Goal: Information Seeking & Learning: Learn about a topic

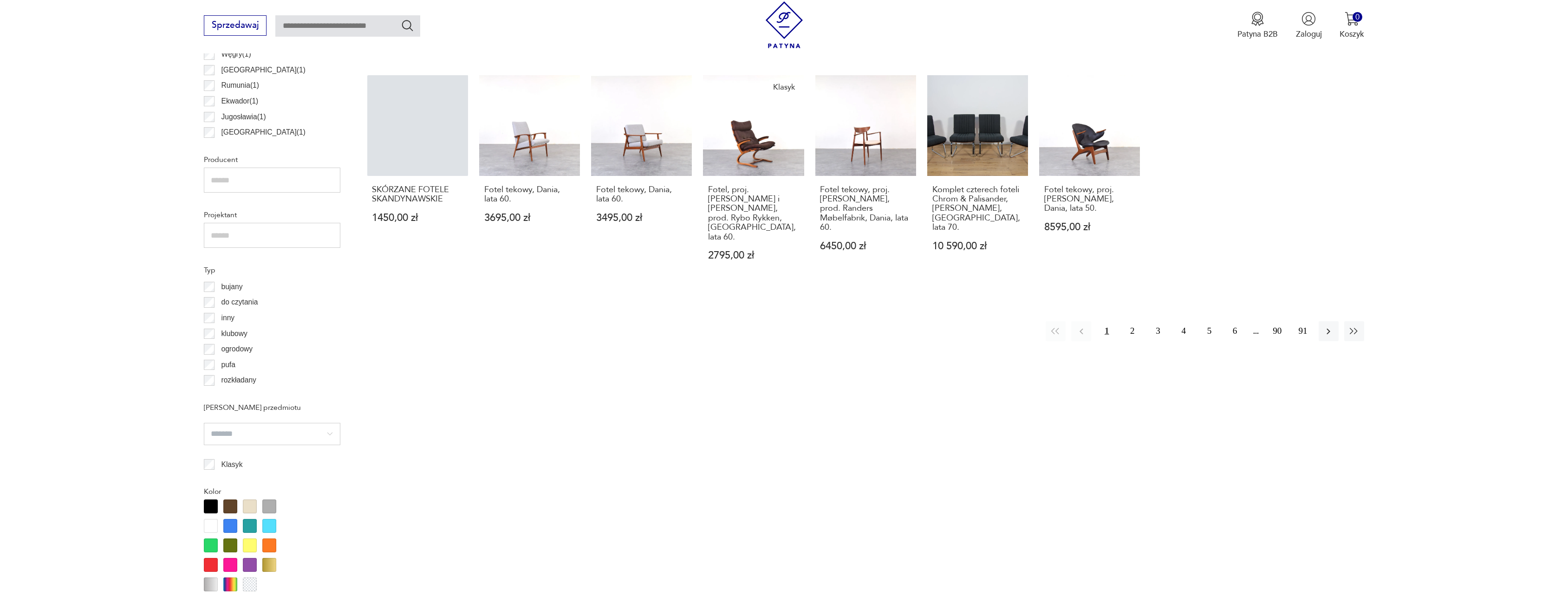
scroll to position [610, 0]
click at [1129, 320] on button "2" at bounding box center [1132, 330] width 20 height 20
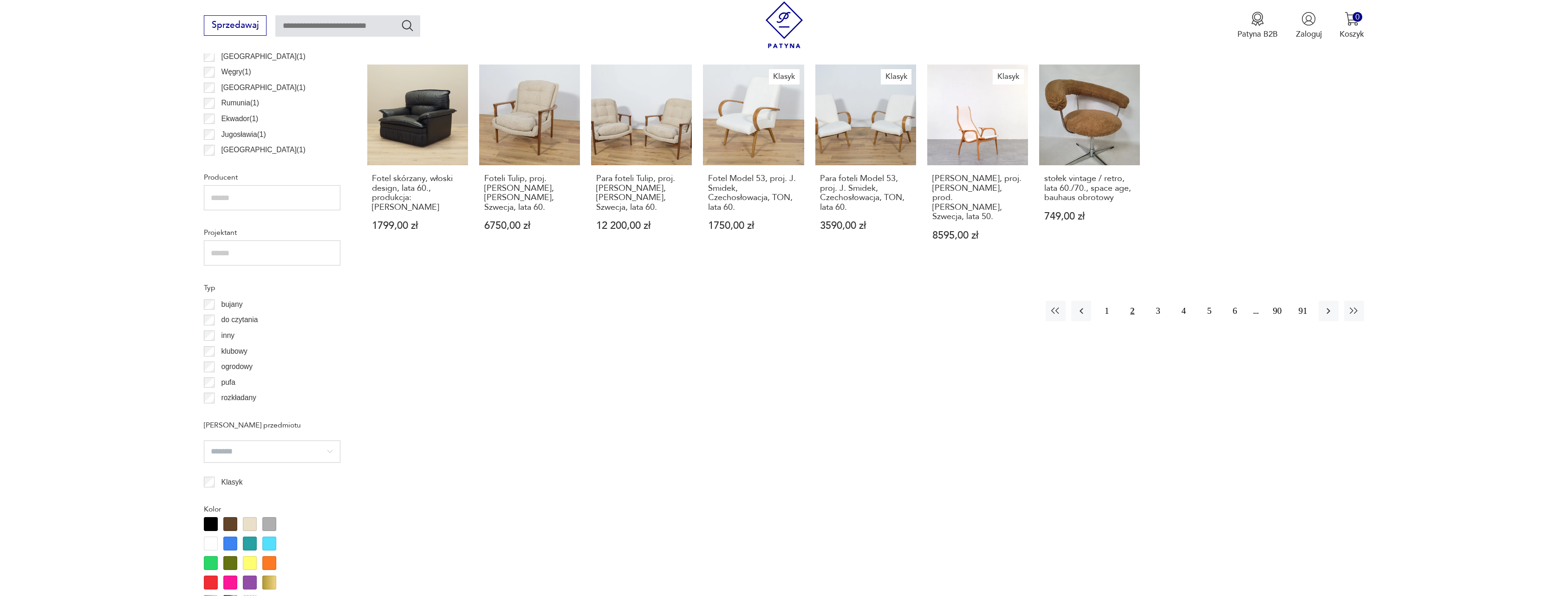
scroll to position [592, 0]
click at [1152, 301] on button "3" at bounding box center [1158, 310] width 20 height 20
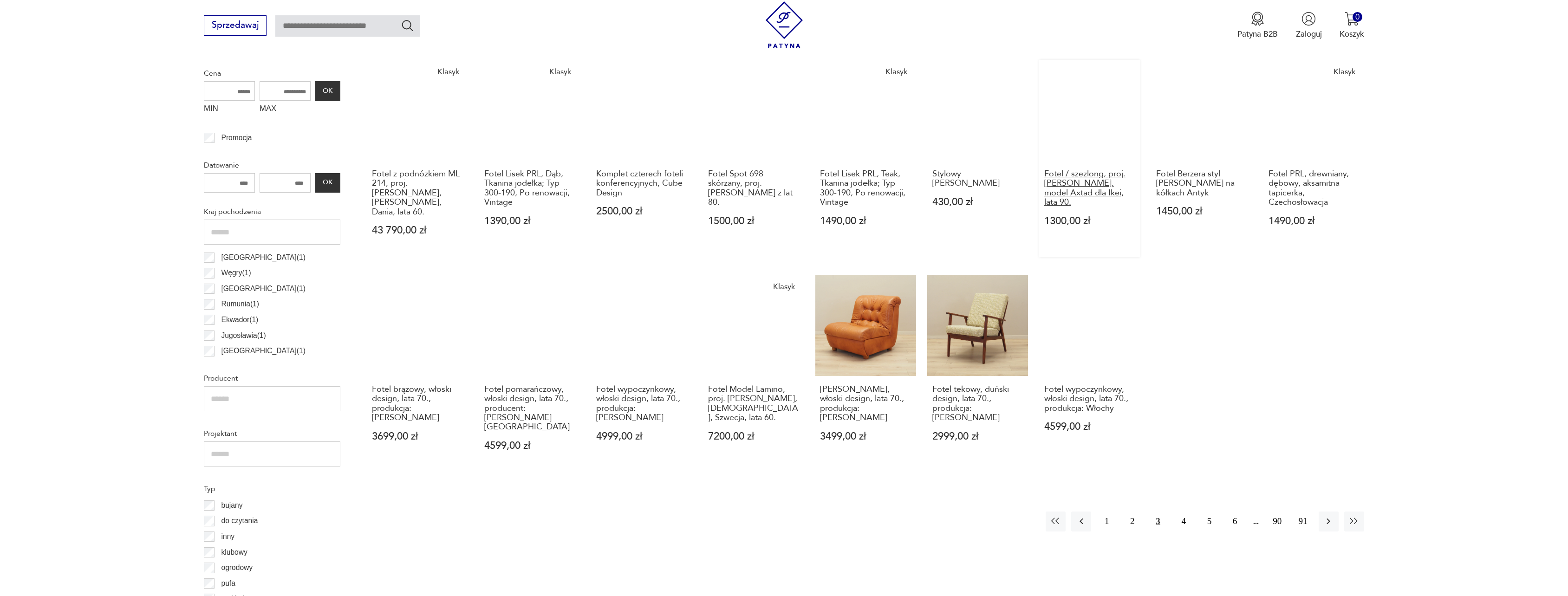
scroll to position [391, 0]
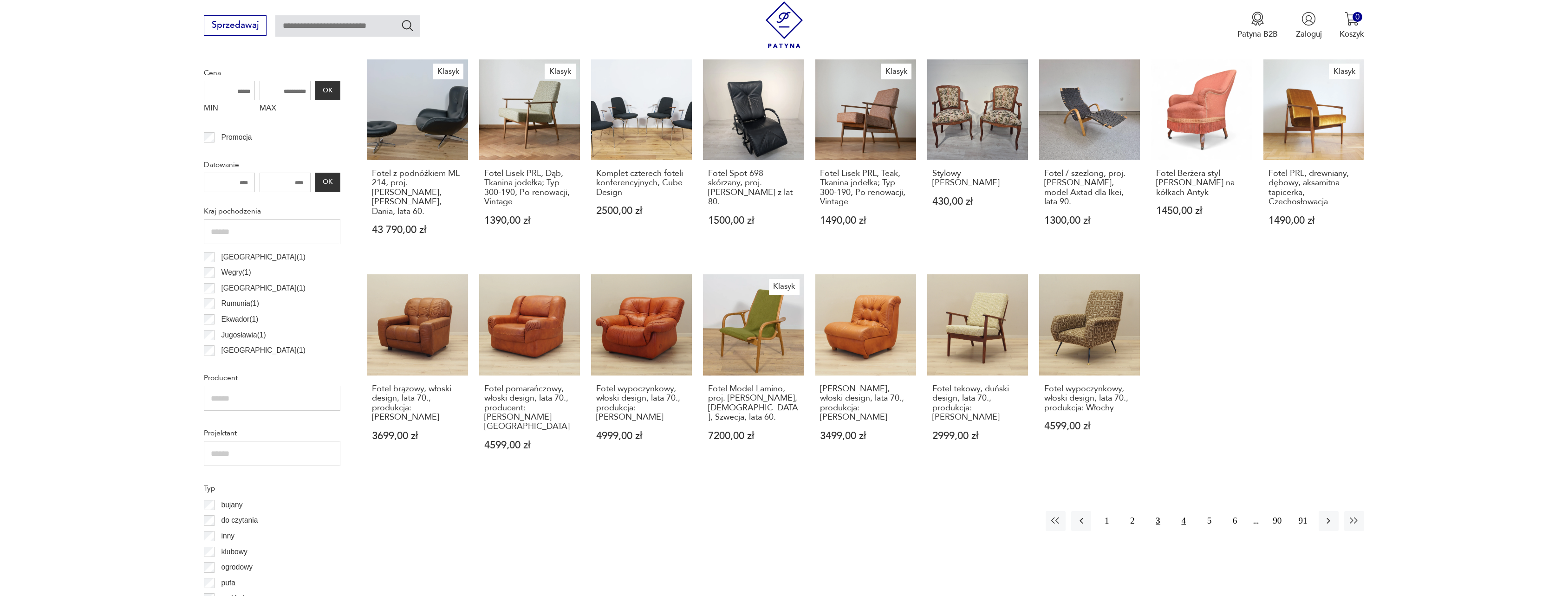
click at [1183, 511] on button "4" at bounding box center [1183, 521] width 20 height 20
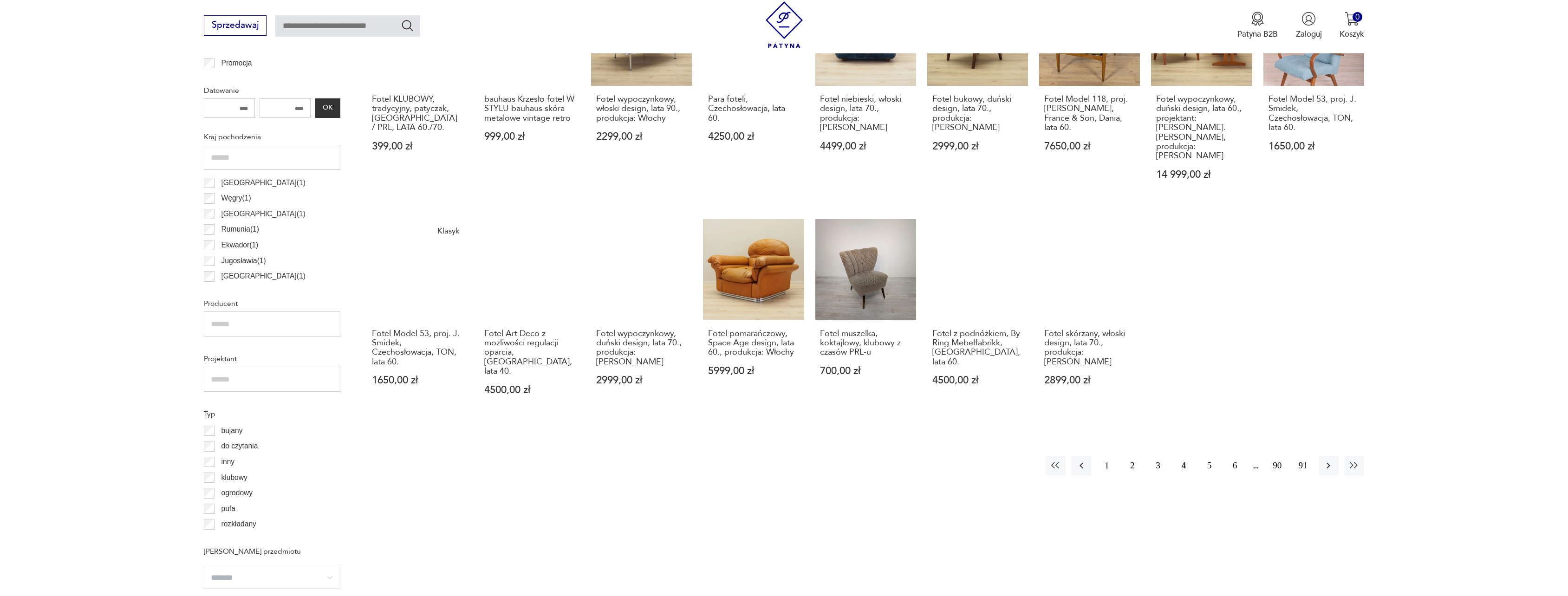
scroll to position [467, 0]
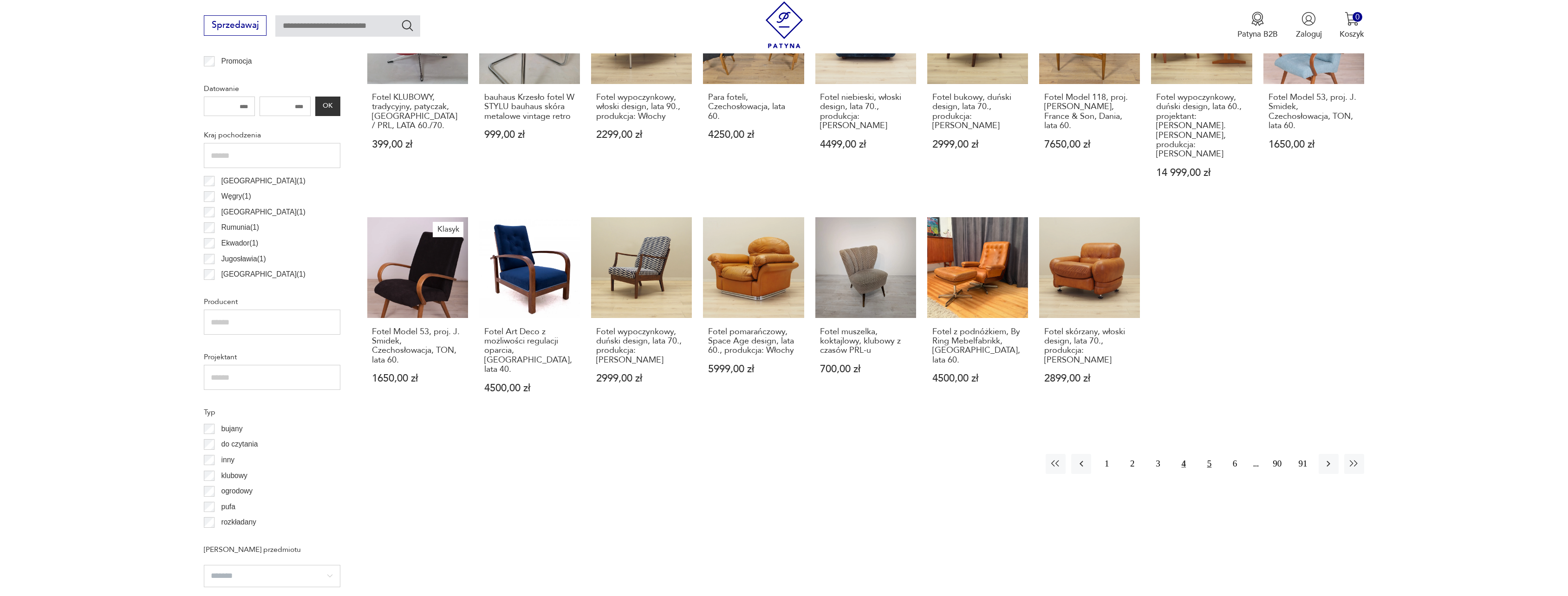
click at [1211, 454] on button "5" at bounding box center [1209, 464] width 20 height 20
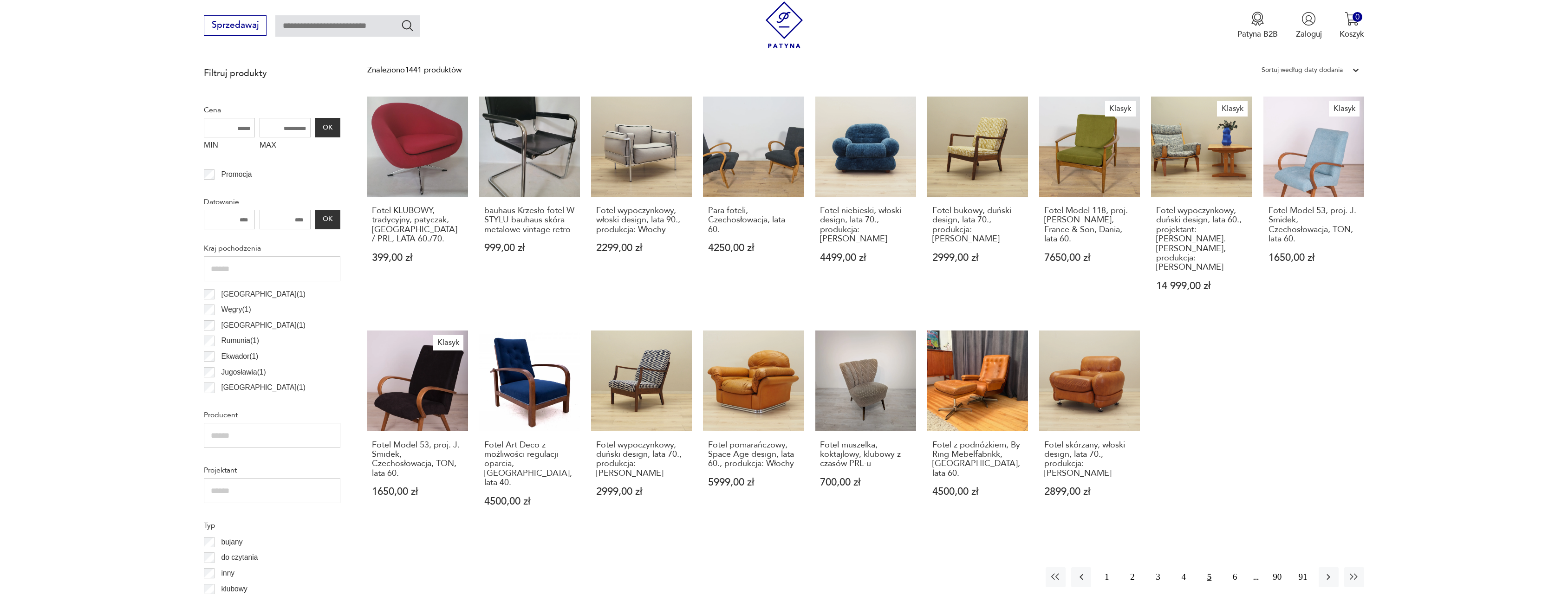
scroll to position [276, 0]
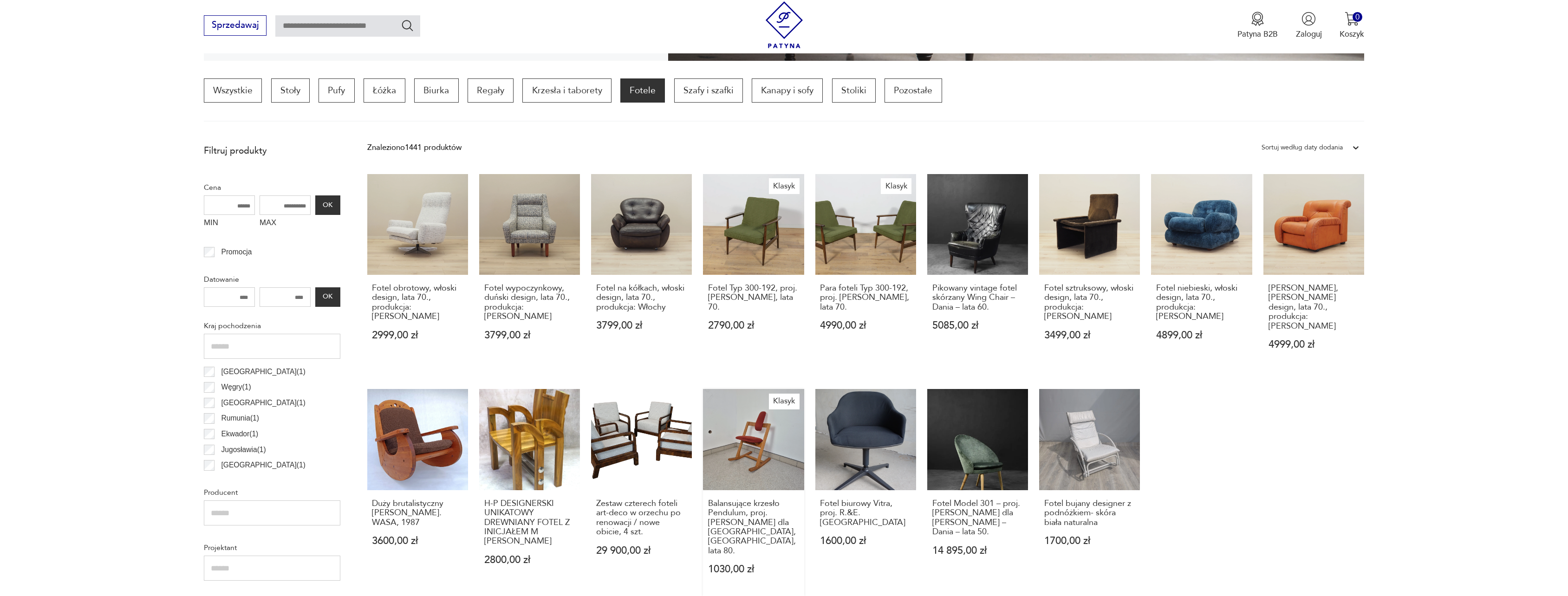
click at [779, 424] on link "Klasyk Balansujące krzesło Pendulum, proj. [PERSON_NAME] dla Stokke, [GEOGRAPHI…" at bounding box center [754, 493] width 101 height 207
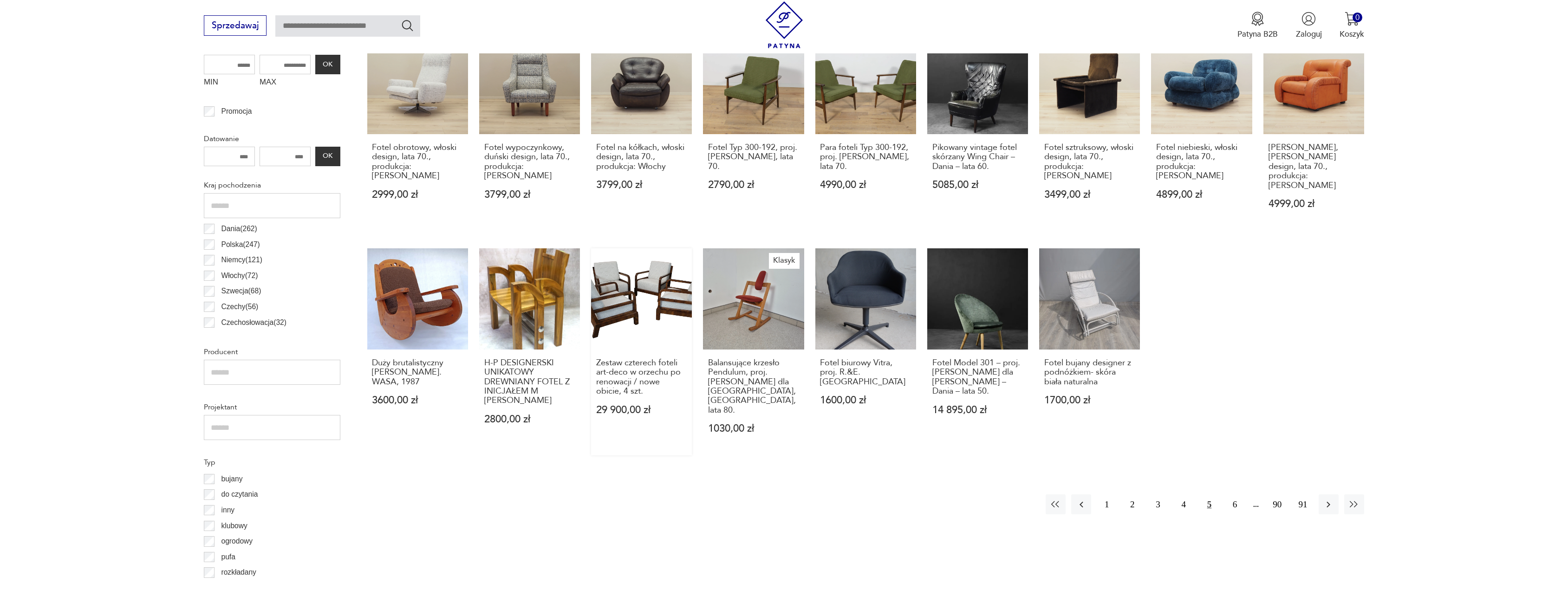
scroll to position [418, 0]
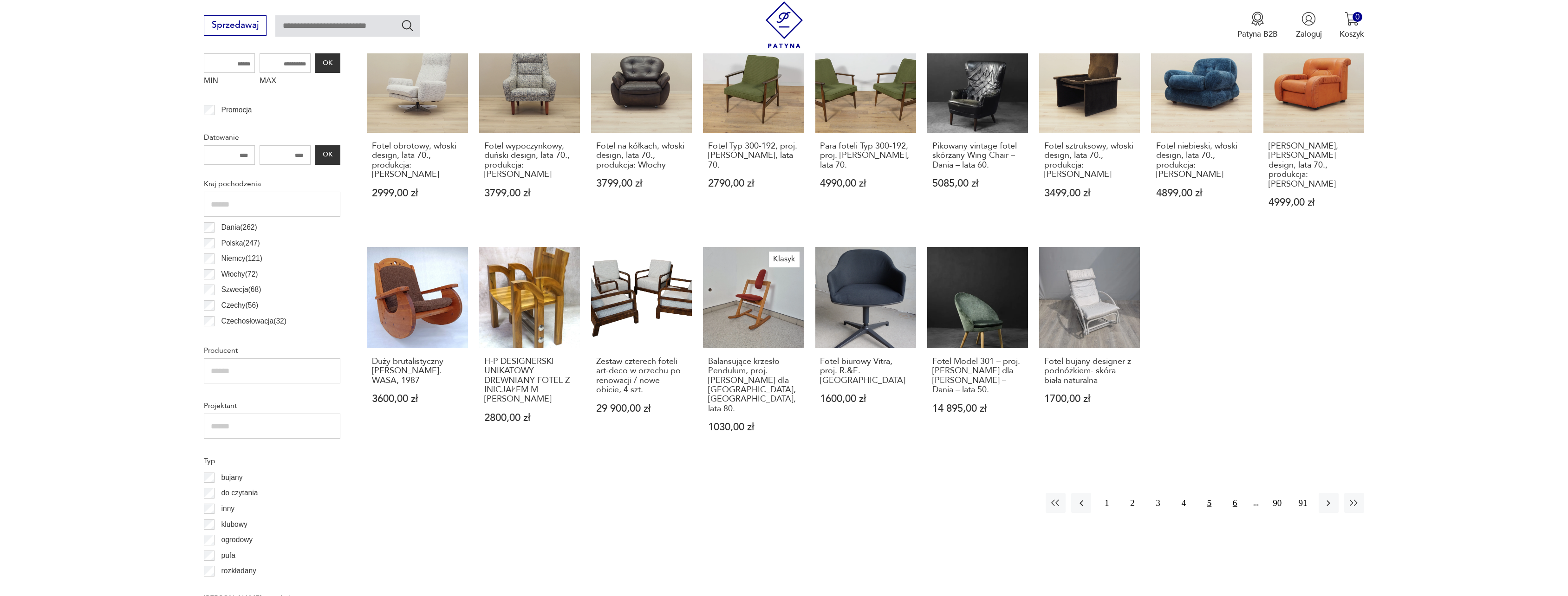
click at [1236, 493] on button "6" at bounding box center [1234, 503] width 20 height 20
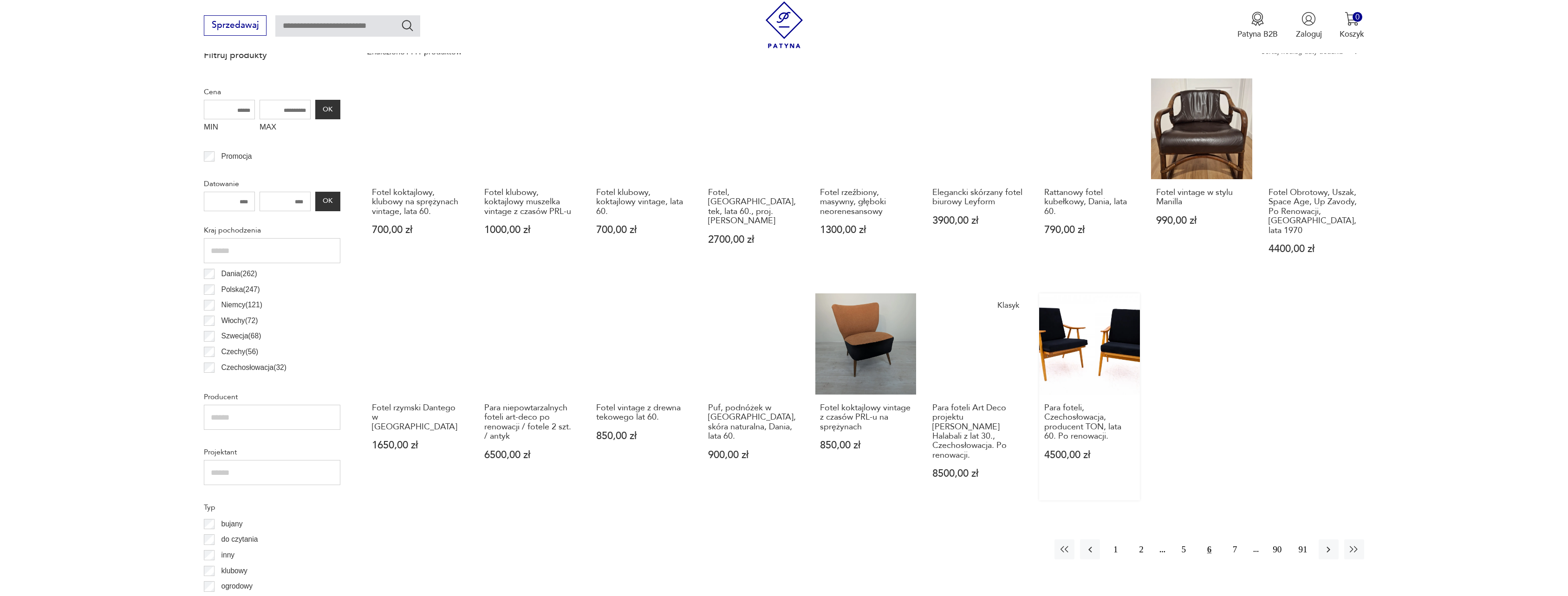
scroll to position [373, 0]
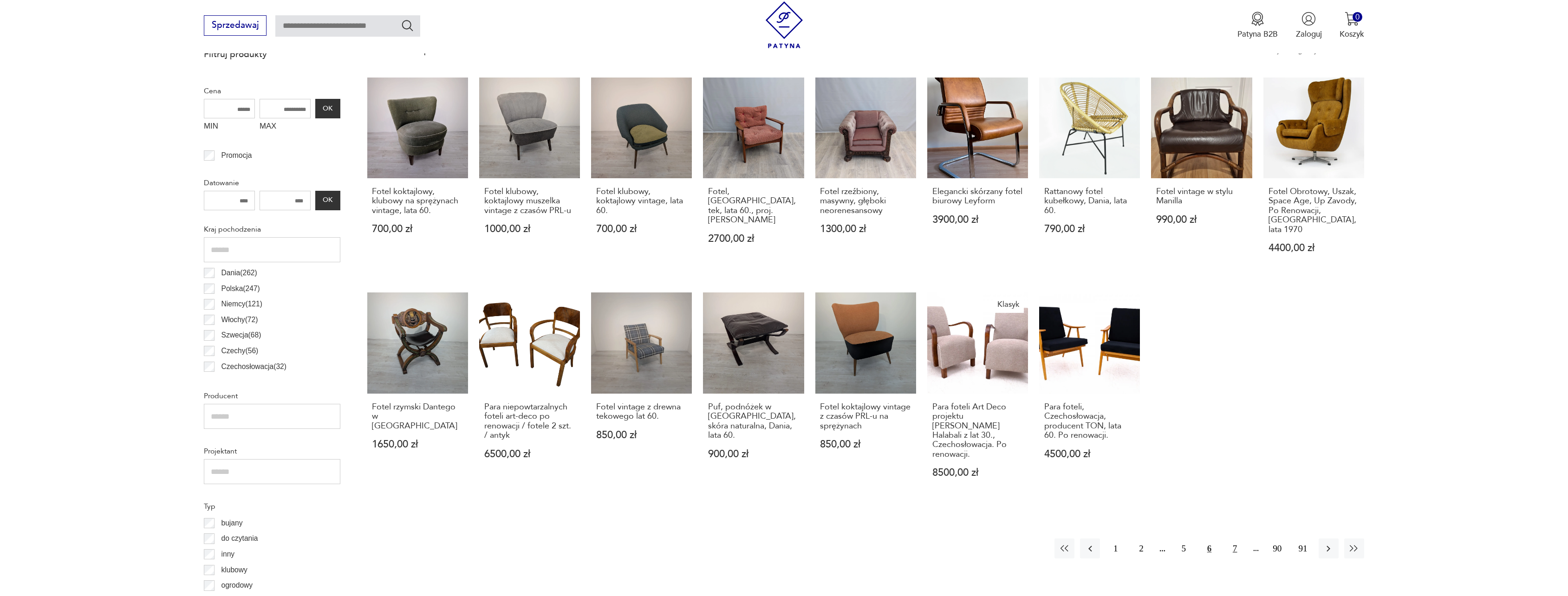
click at [1236, 539] on button "7" at bounding box center [1234, 549] width 20 height 20
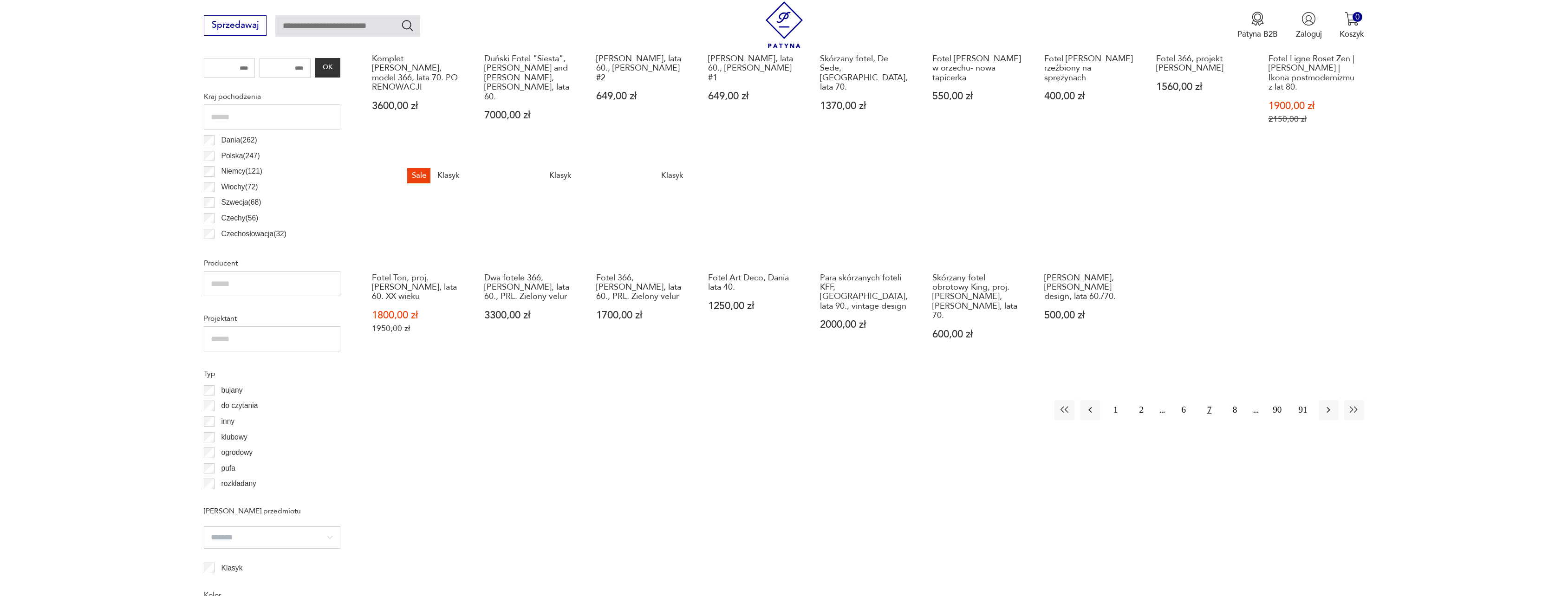
scroll to position [508, 0]
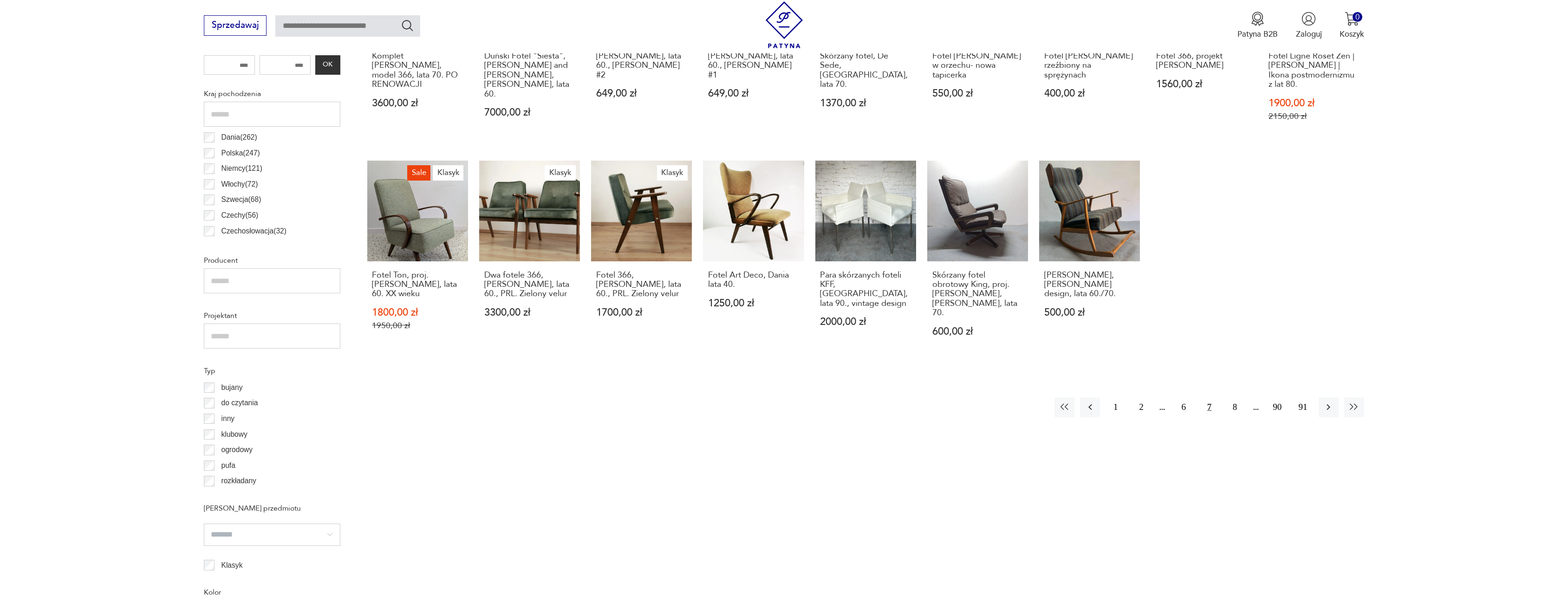
click at [1329, 415] on div "Znaleziono 1441 produktów Filtruj Sortuj według daty dodania Sortuj według daty…" at bounding box center [866, 589] width 997 height 1365
click at [1328, 407] on icon "button" at bounding box center [1328, 407] width 11 height 11
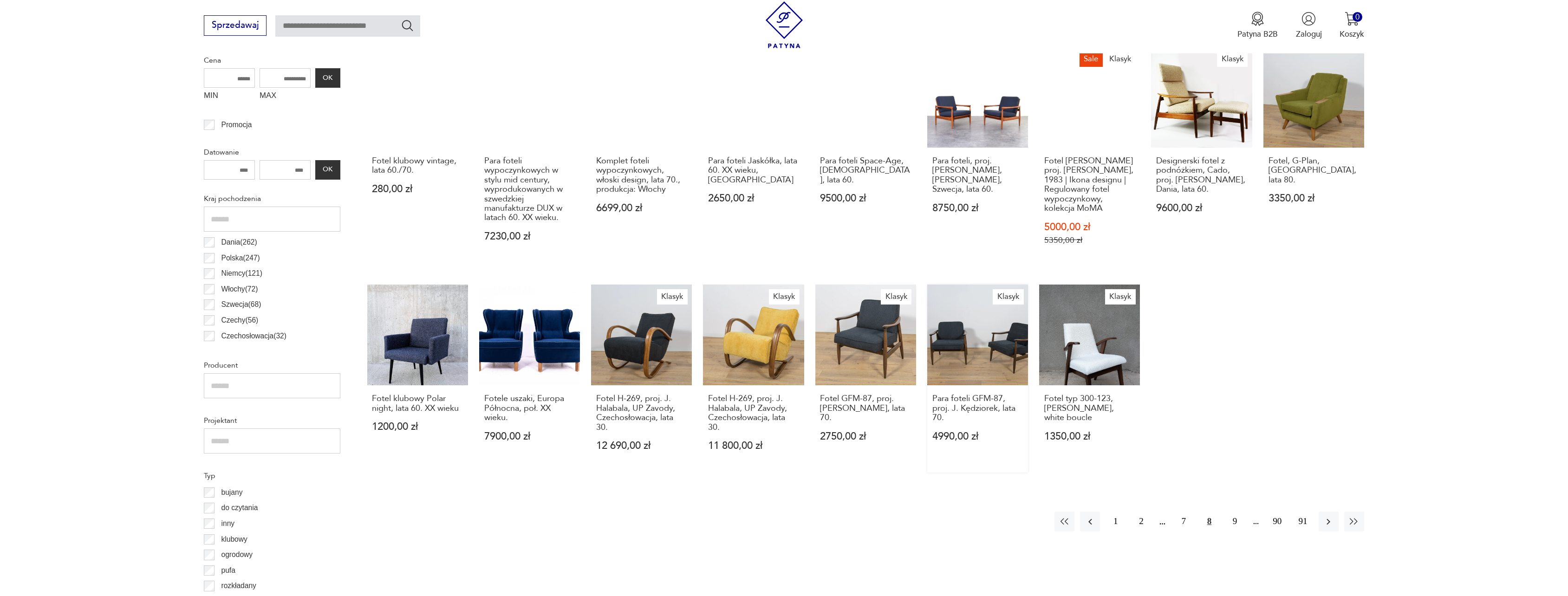
scroll to position [405, 0]
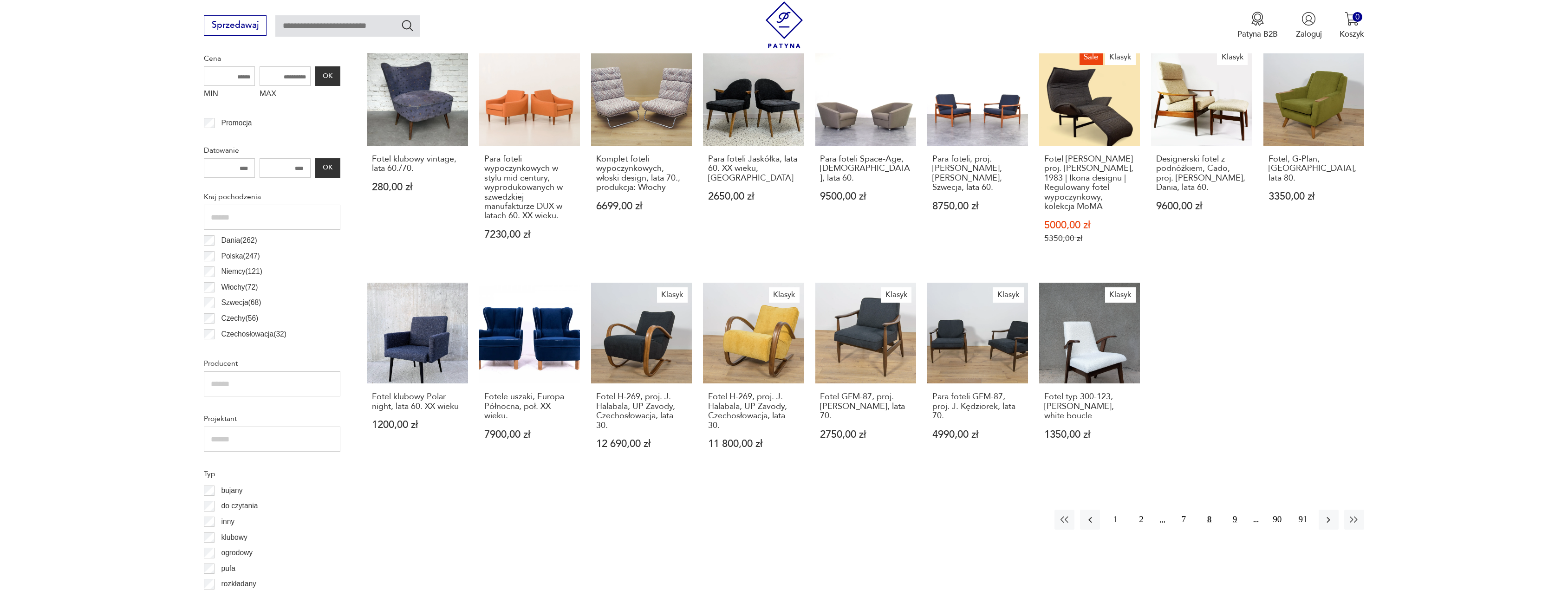
click at [1236, 514] on button "9" at bounding box center [1234, 520] width 20 height 20
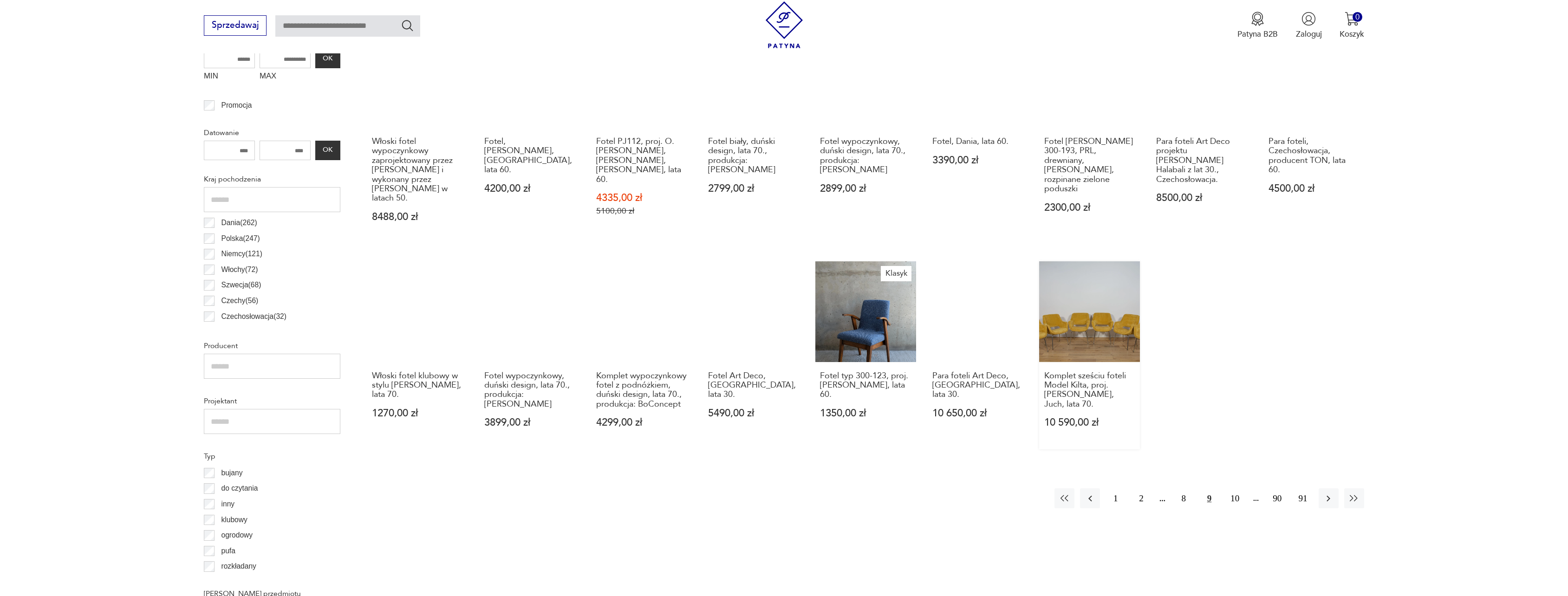
scroll to position [424, 0]
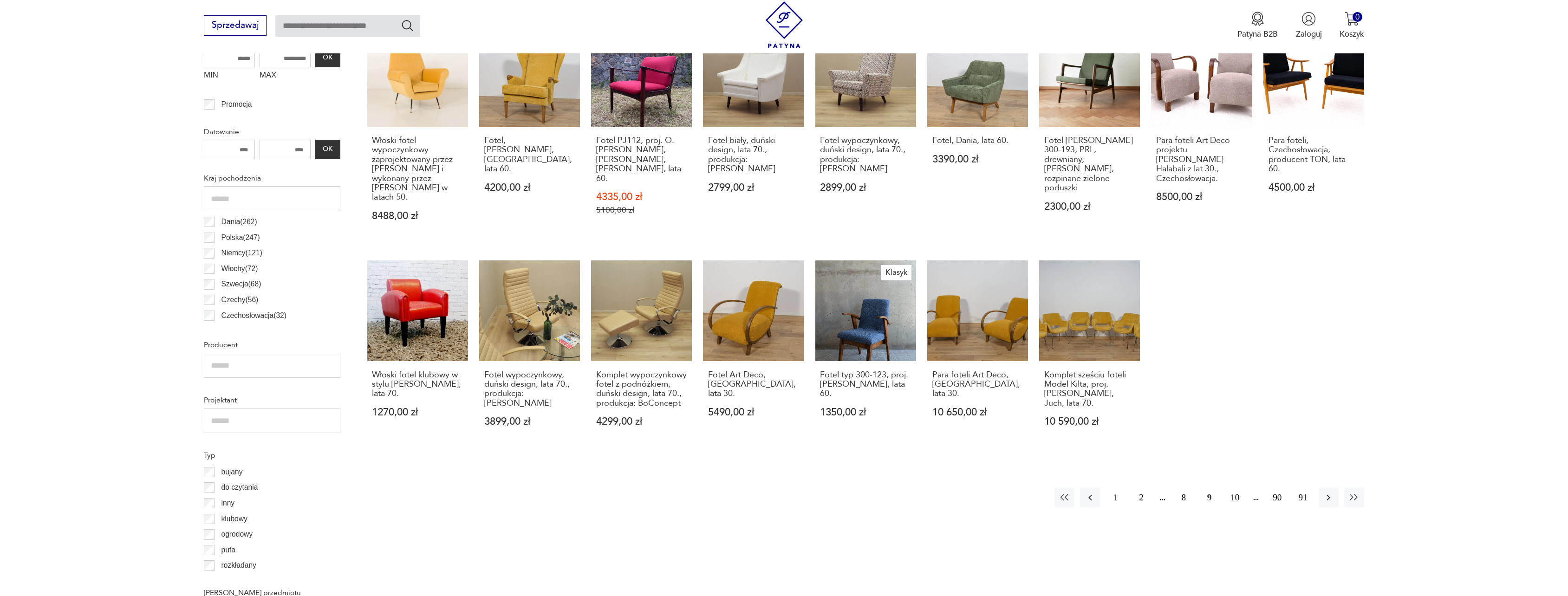
click at [1228, 488] on button "10" at bounding box center [1234, 497] width 20 height 20
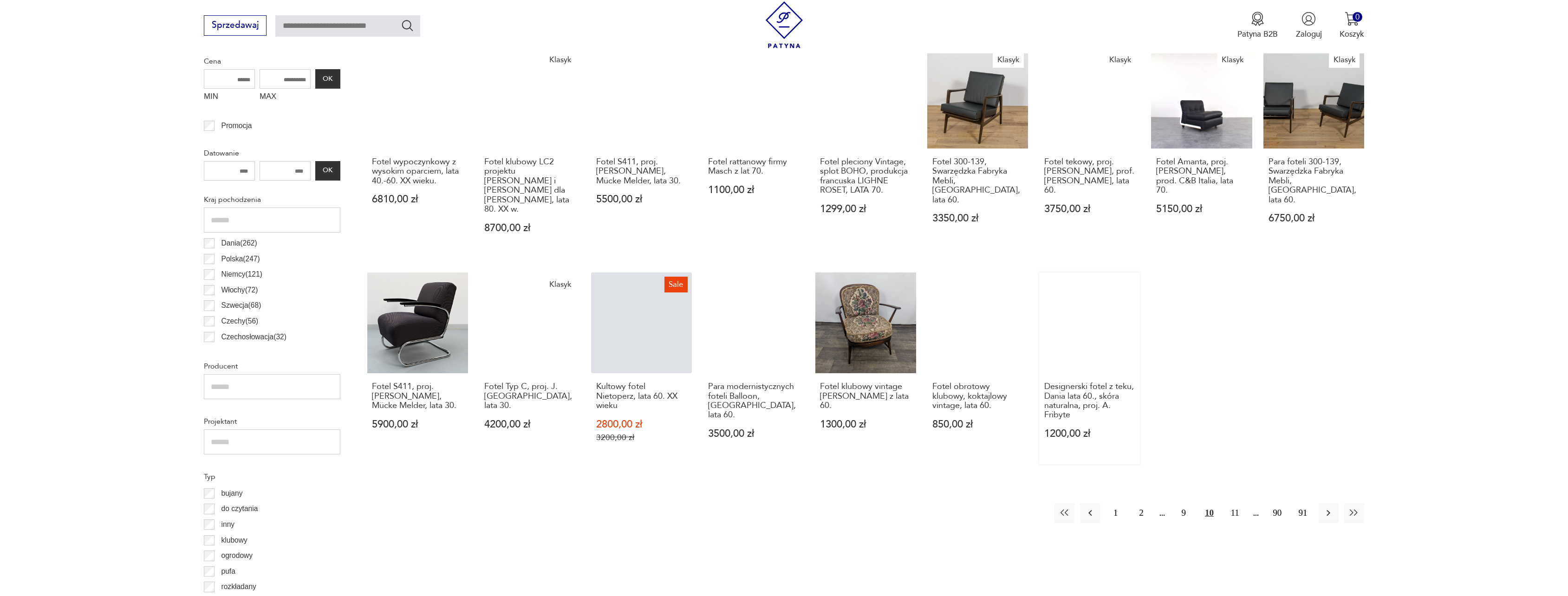
scroll to position [402, 0]
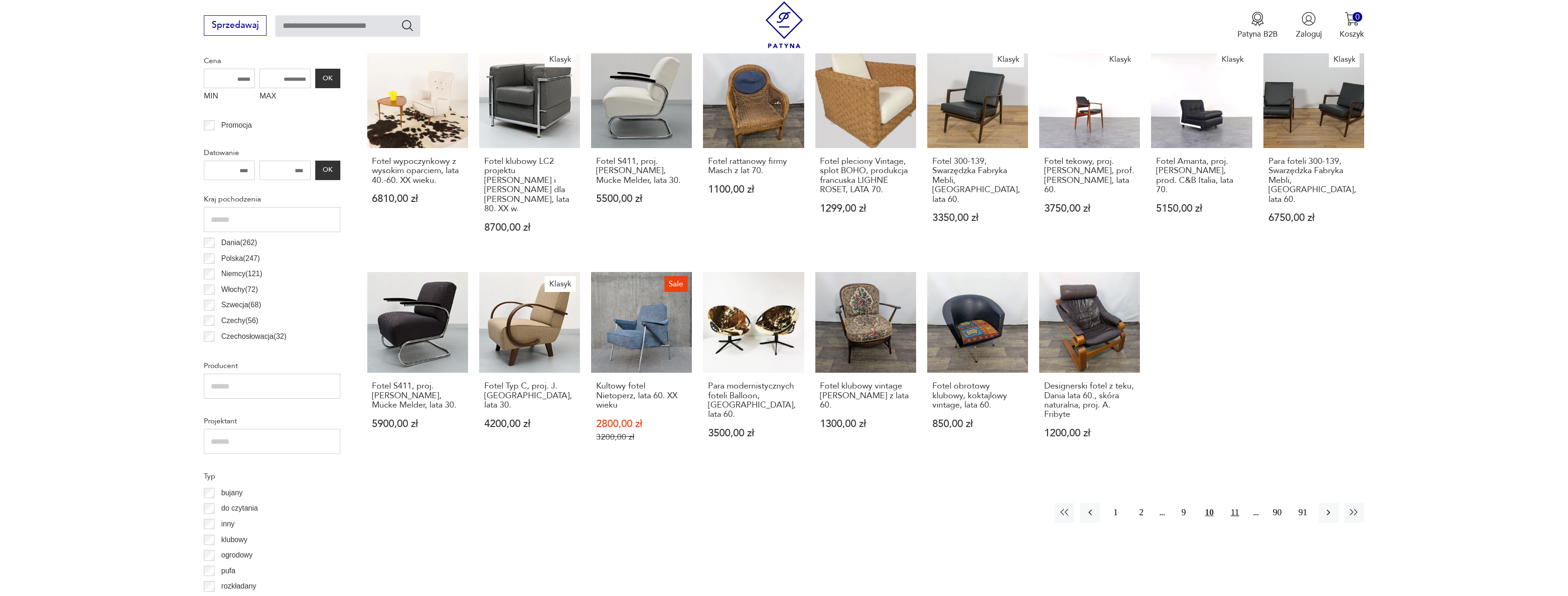
click at [1234, 503] on button "11" at bounding box center [1234, 513] width 20 height 20
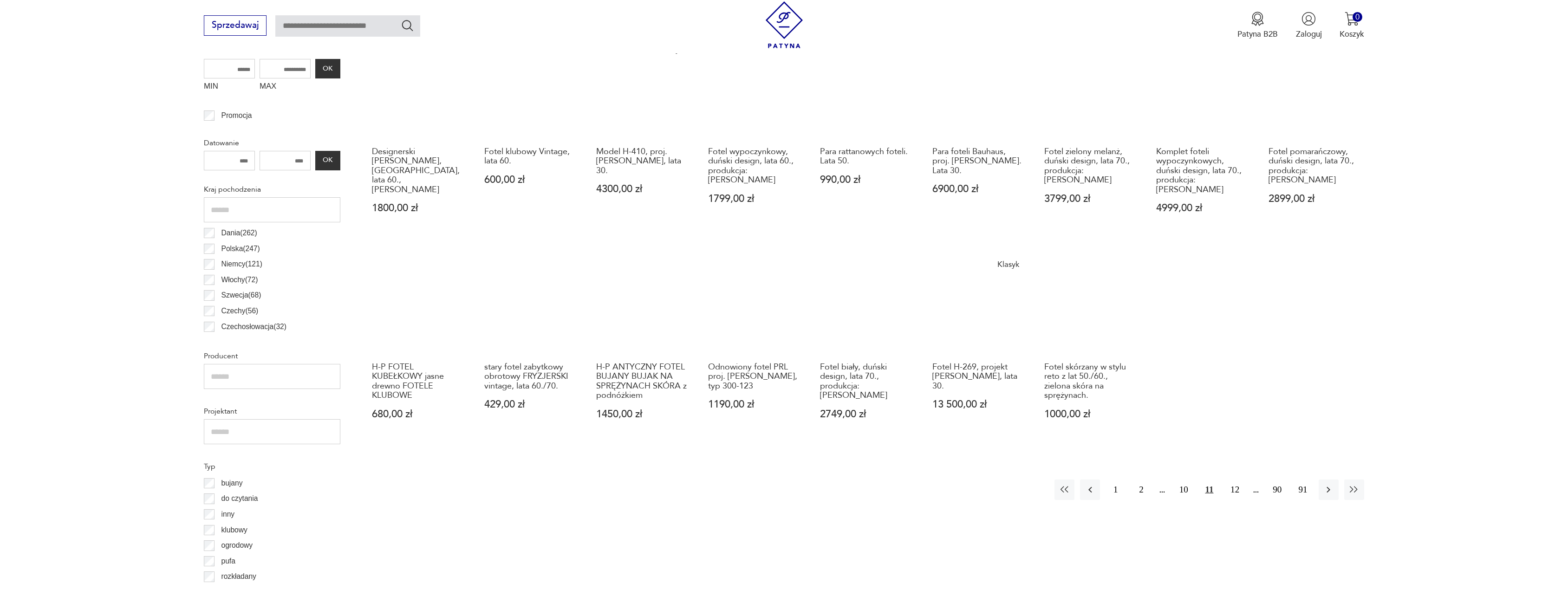
scroll to position [426, 0]
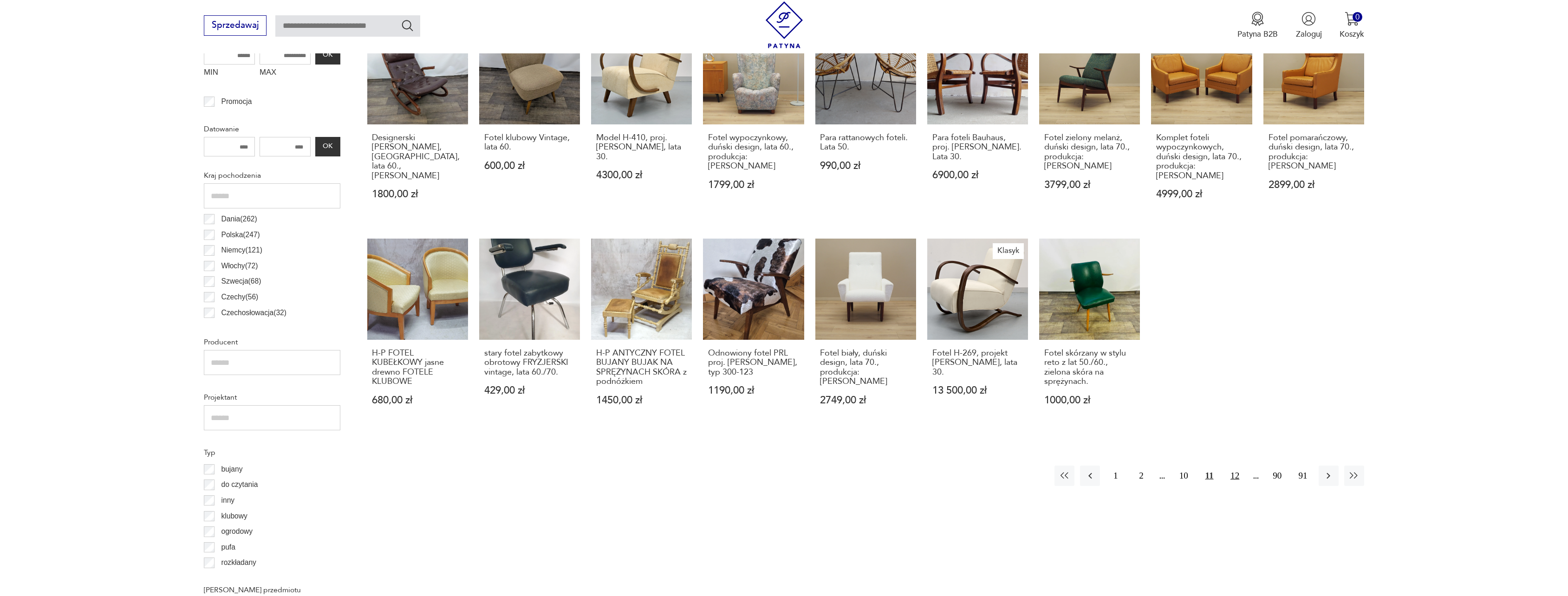
click at [1239, 466] on button "12" at bounding box center [1234, 475] width 20 height 20
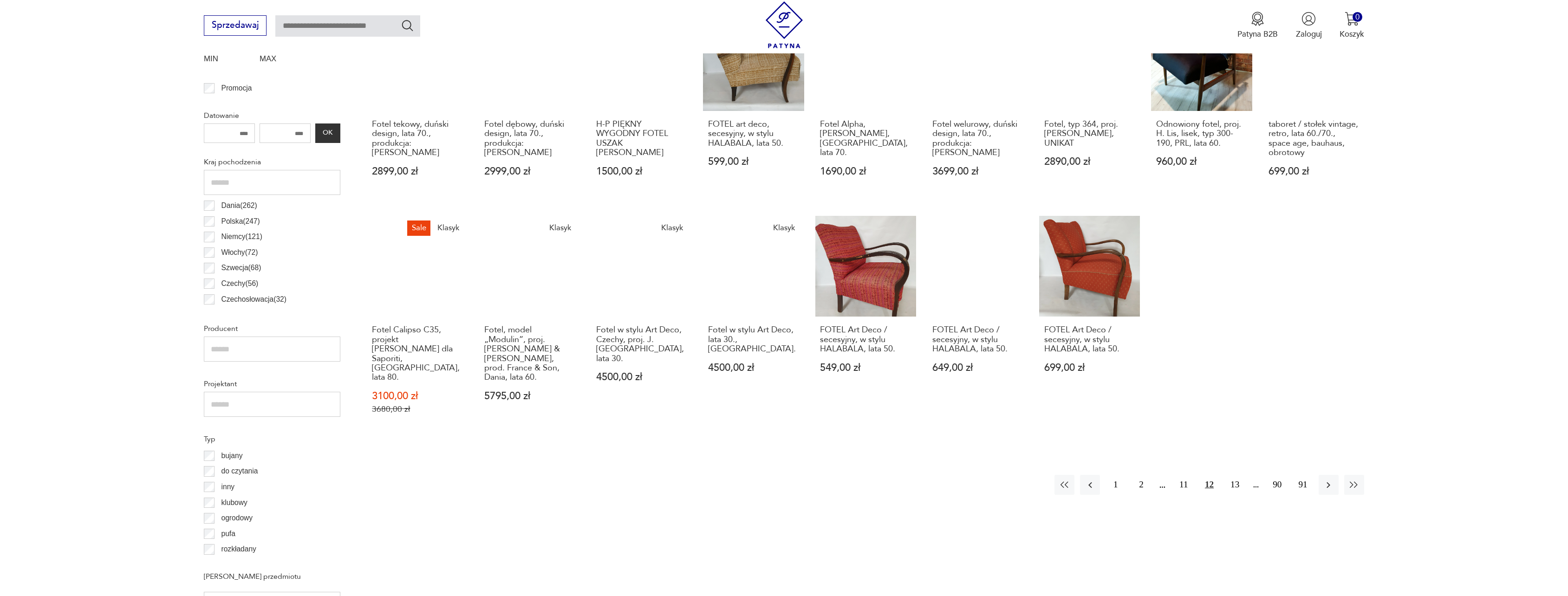
scroll to position [440, 0]
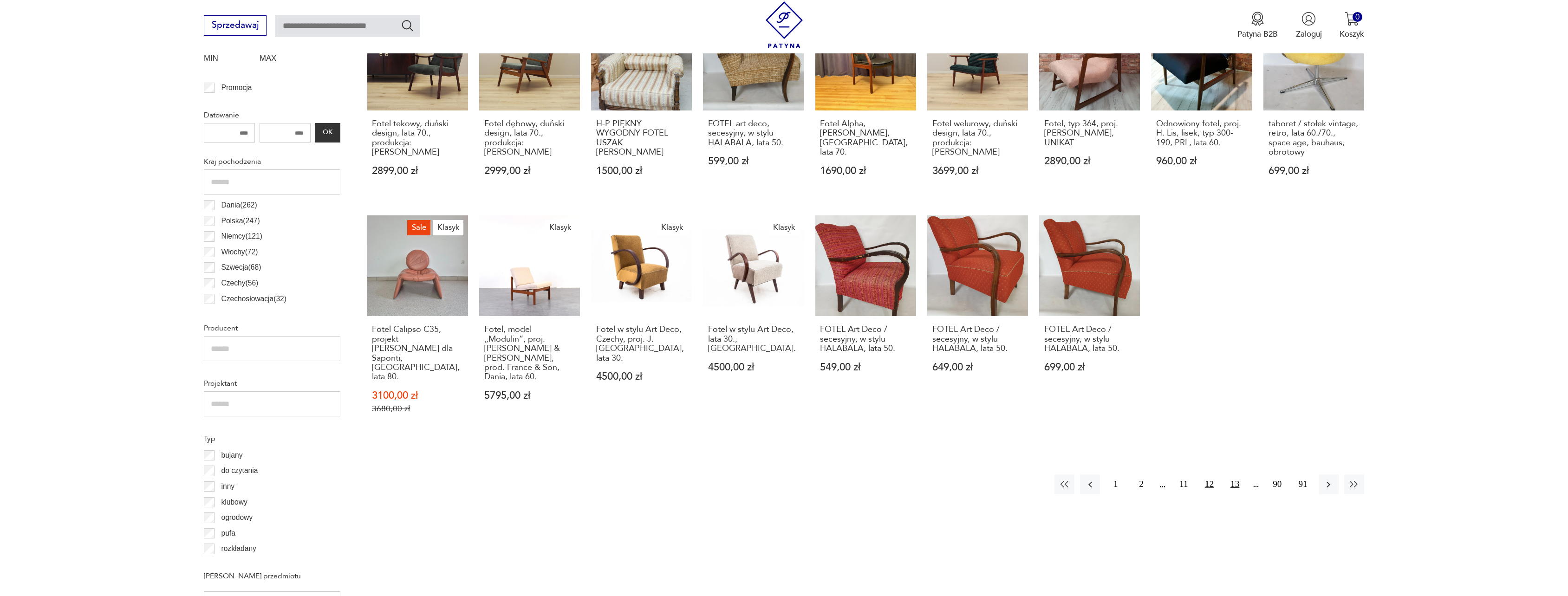
click at [1234, 475] on button "13" at bounding box center [1234, 485] width 20 height 20
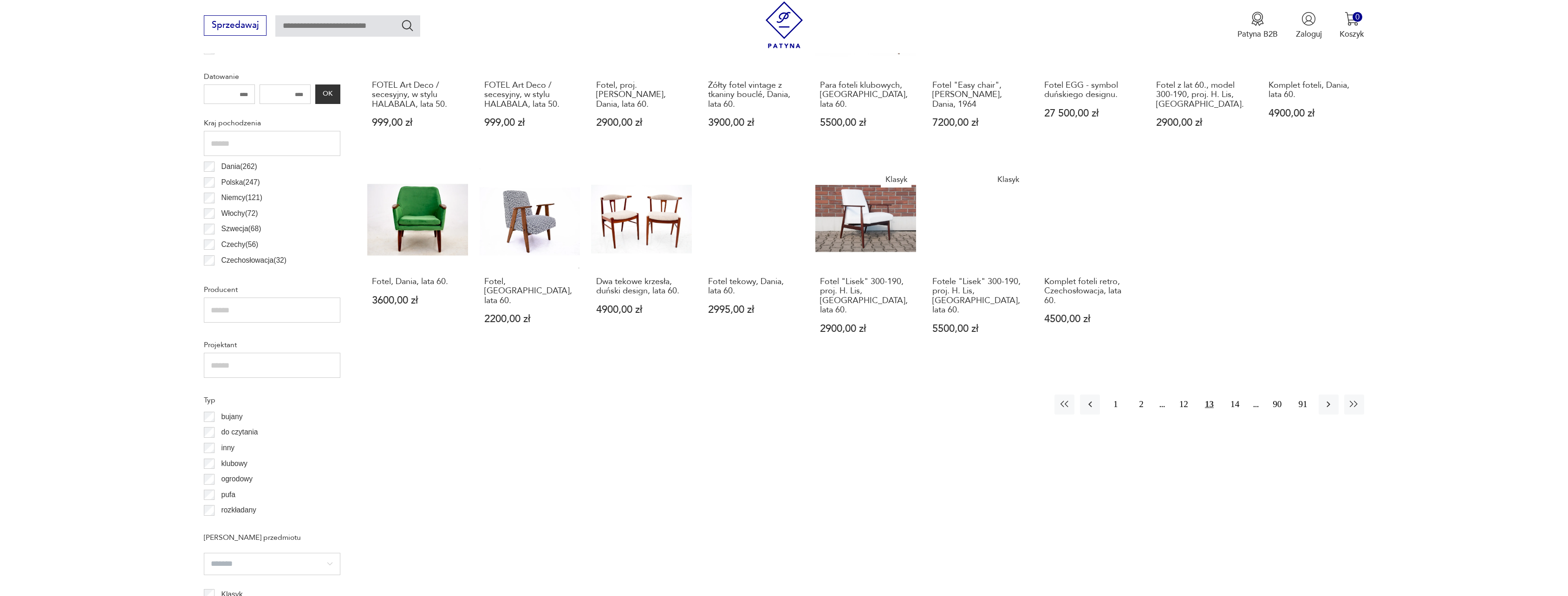
scroll to position [479, 0]
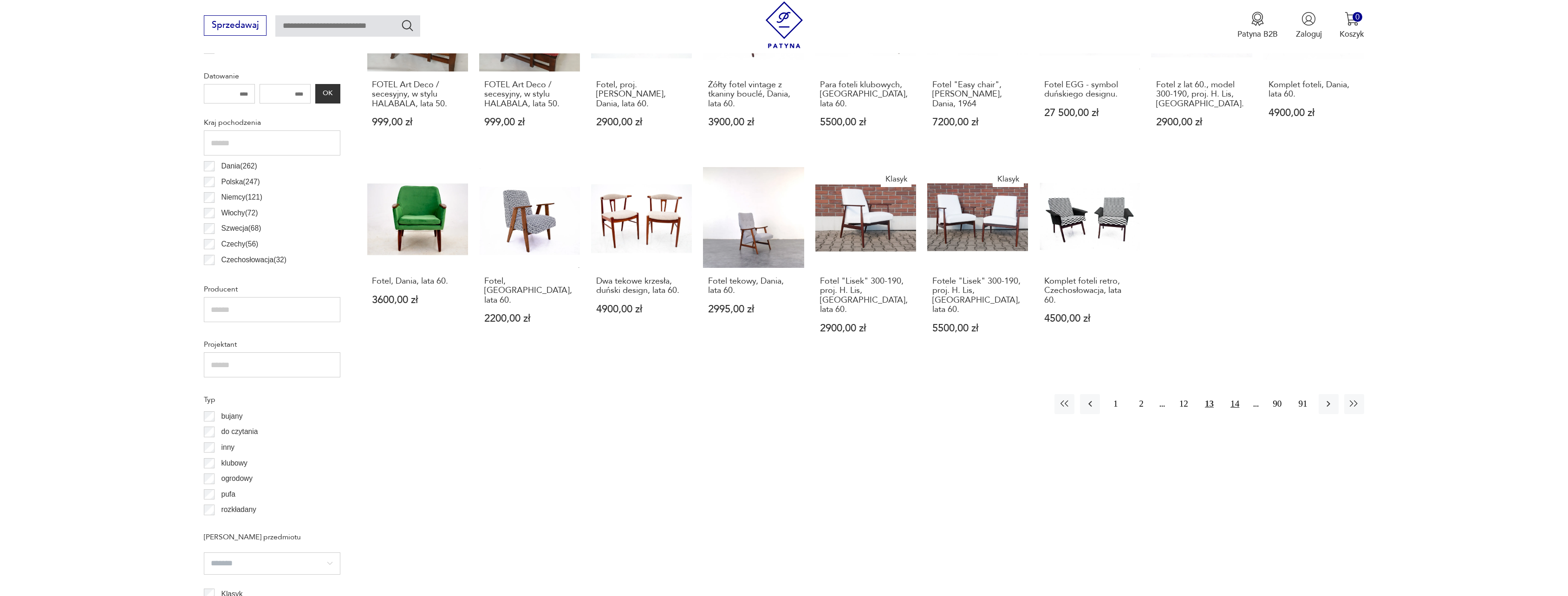
click at [1238, 401] on button "14" at bounding box center [1234, 404] width 20 height 20
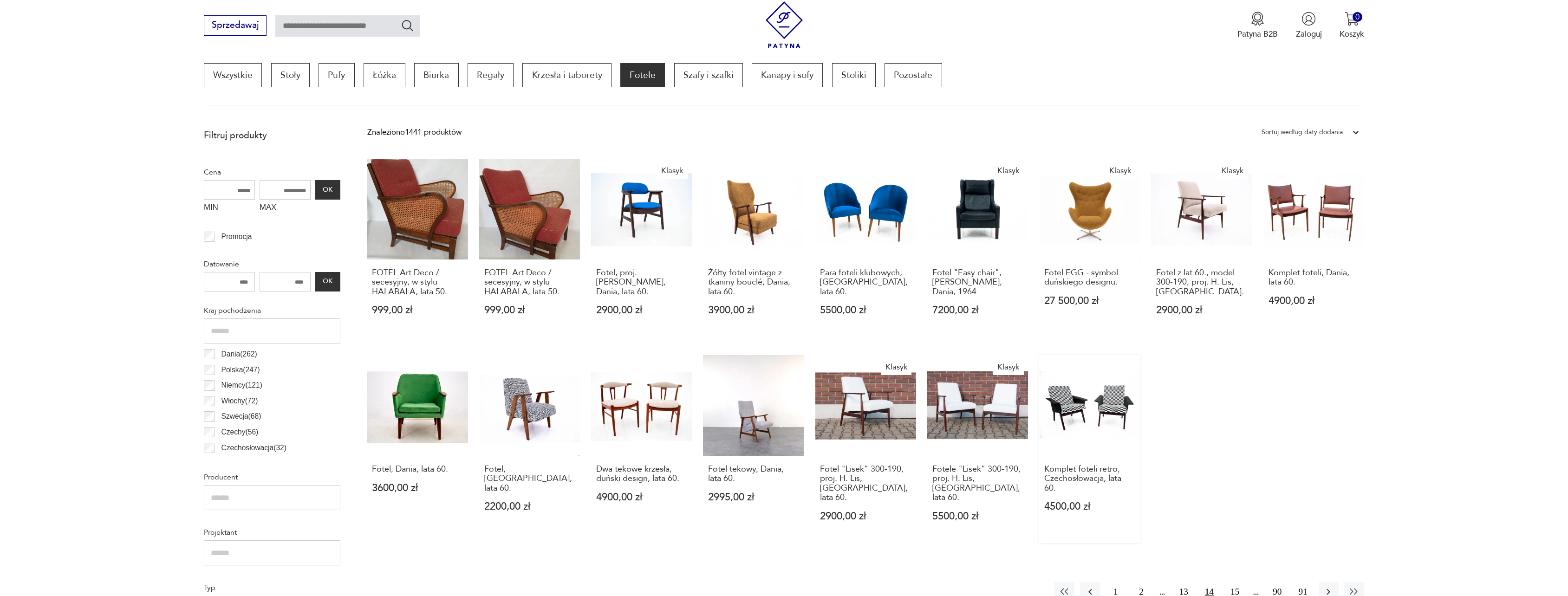
scroll to position [276, 0]
